Goal: Book appointment/travel/reservation

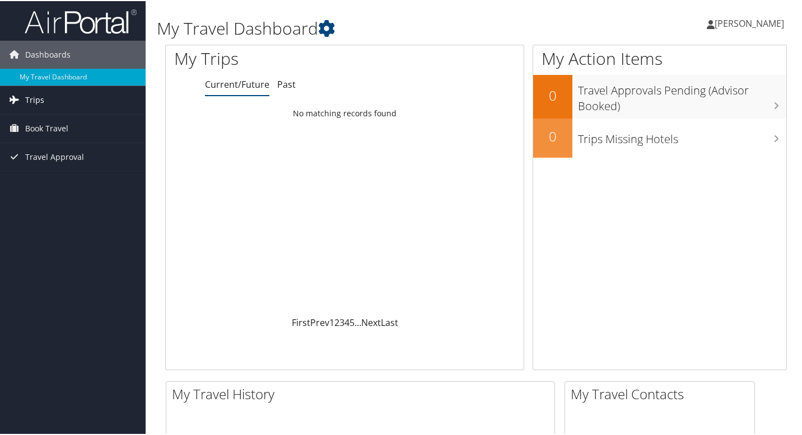
click at [26, 99] on span "Trips" at bounding box center [34, 99] width 19 height 28
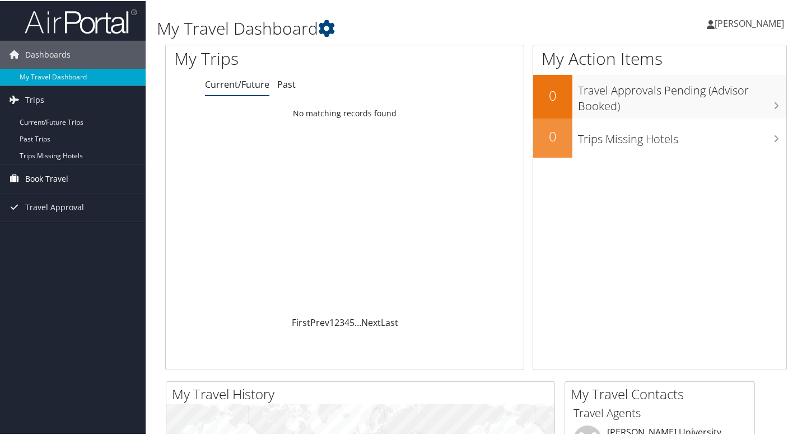
click at [29, 179] on span "Book Travel" at bounding box center [46, 178] width 43 height 28
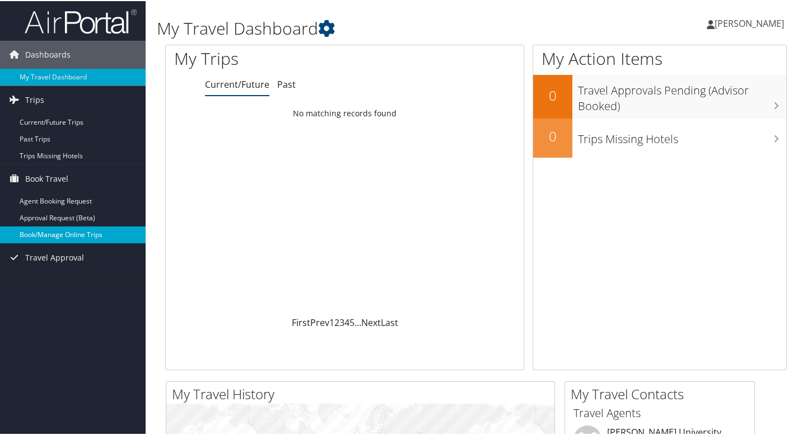
click at [51, 232] on link "Book/Manage Online Trips" at bounding box center [73, 234] width 146 height 17
